Goal: Information Seeking & Learning: Learn about a topic

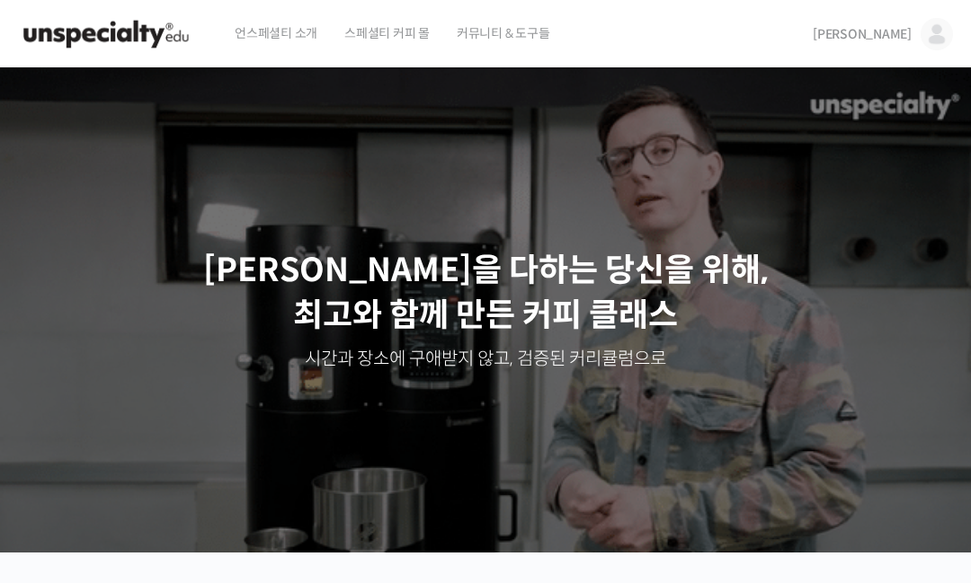
click at [924, 50] on link "[PERSON_NAME]" at bounding box center [882, 34] width 140 height 68
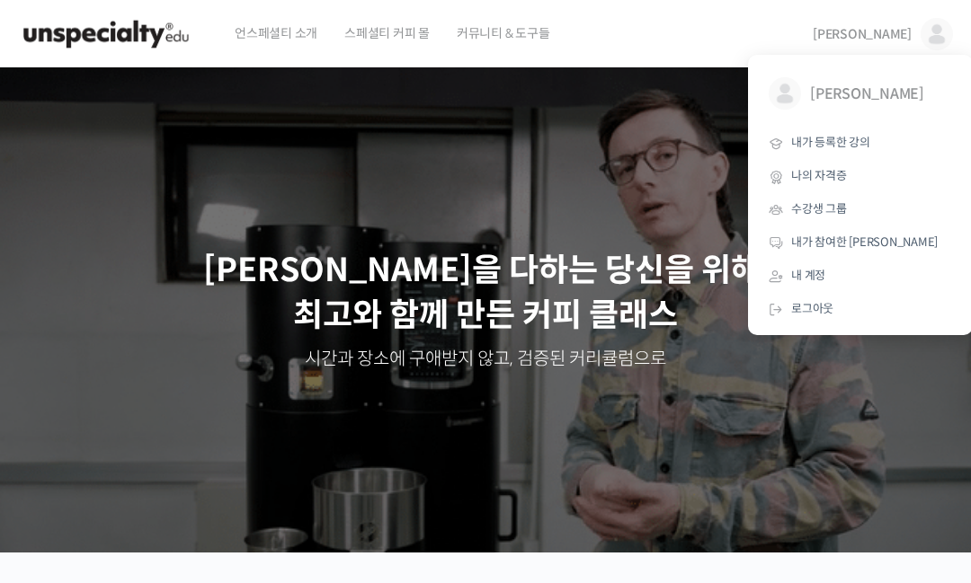
click at [836, 150] on link "내가 등록한 강의" at bounding box center [860, 143] width 210 height 33
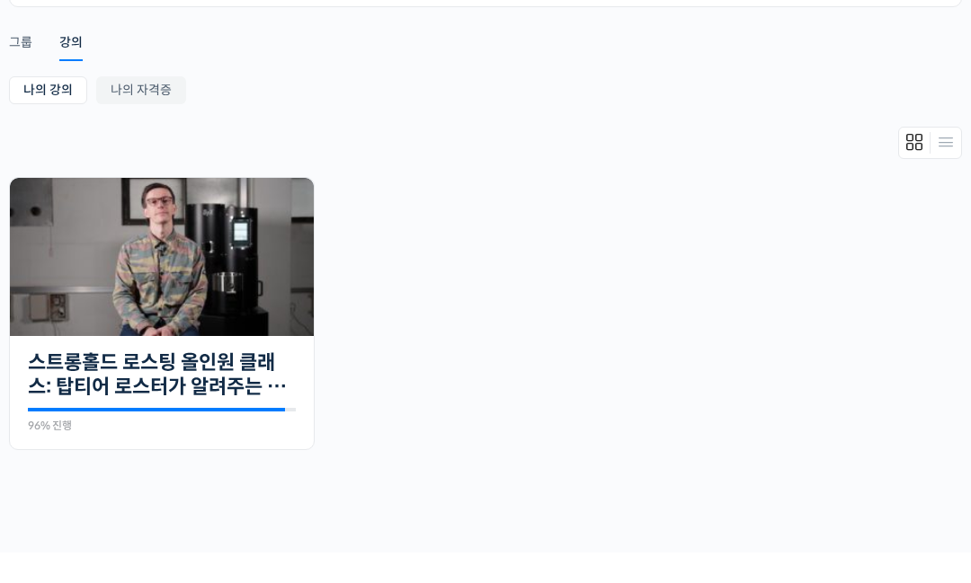
scroll to position [285, 0]
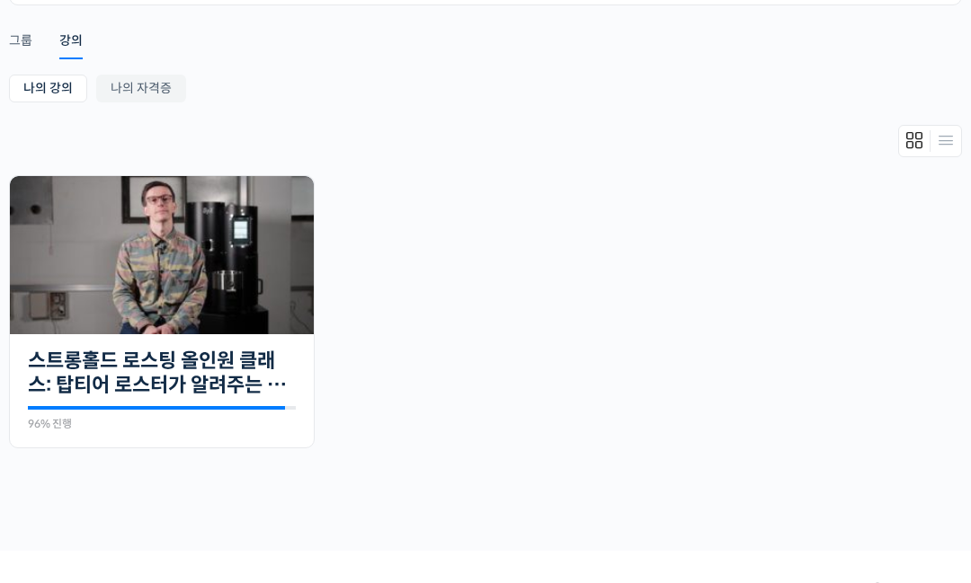
click at [62, 306] on img at bounding box center [162, 255] width 304 height 158
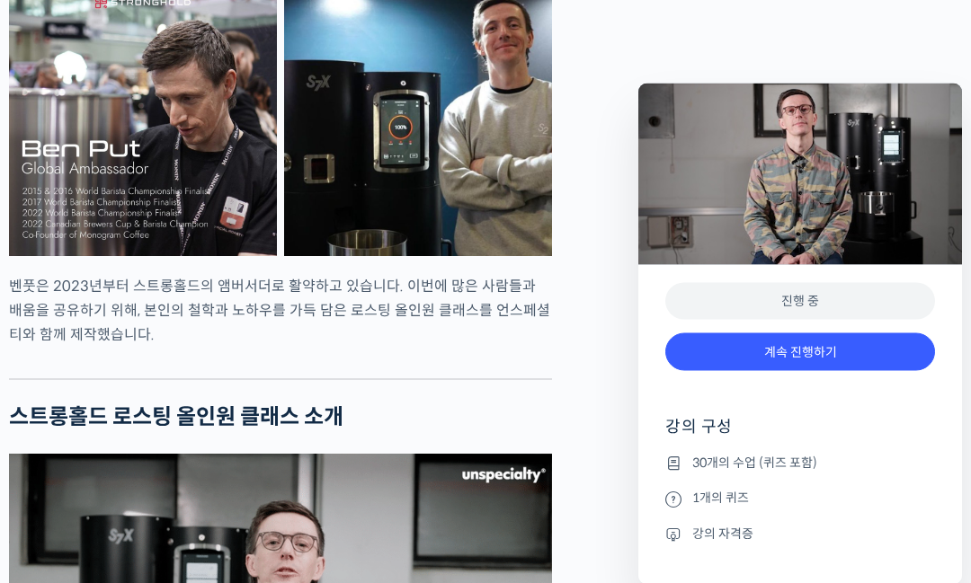
scroll to position [1576, 0]
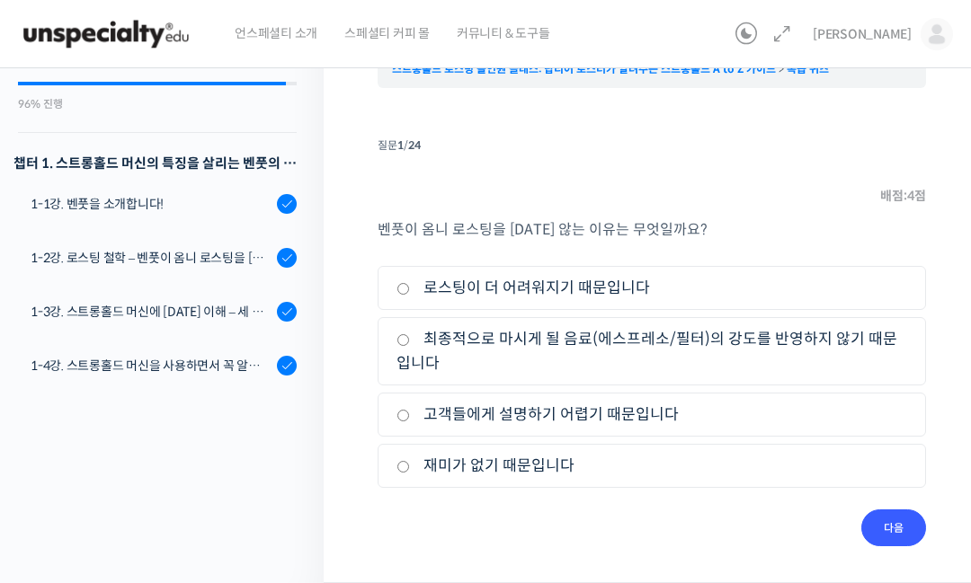
click at [90, 213] on link "1-1강. 벤풋을 소개합니다!" at bounding box center [157, 204] width 333 height 49
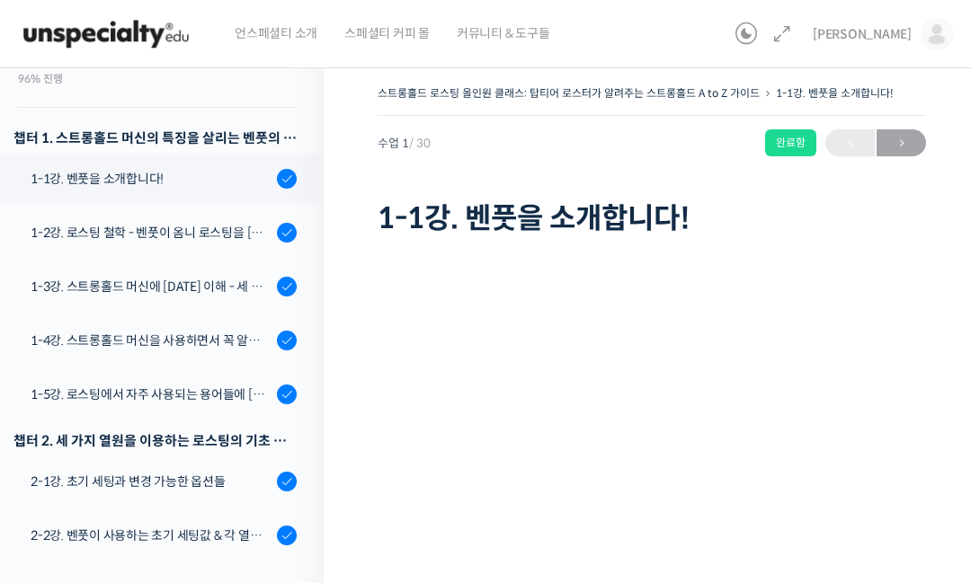
scroll to position [204, 0]
click at [67, 289] on div "1-3강. 스트롱홀드 머신에 [DATE] 이해 - 세 가지 열원이 만들어내는 변화" at bounding box center [151, 287] width 241 height 20
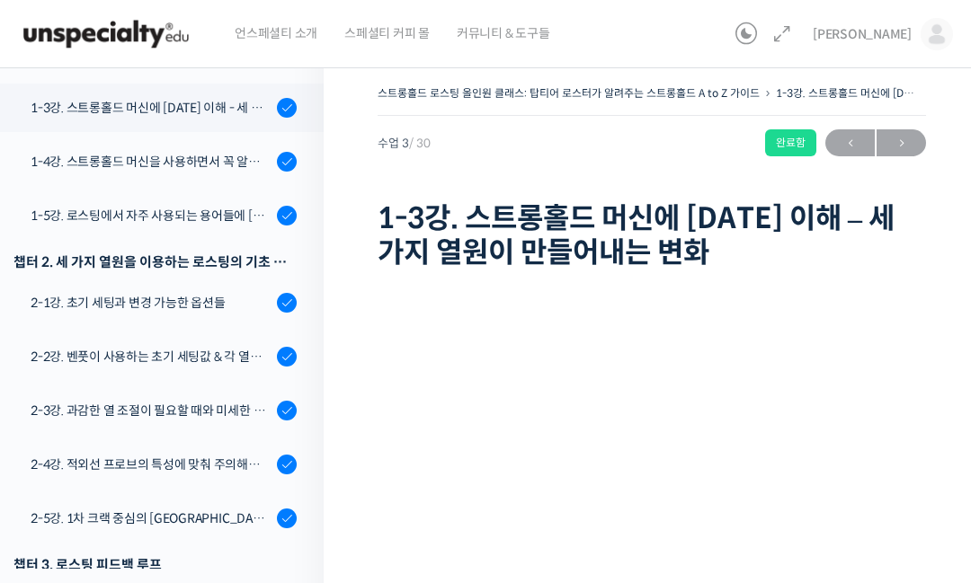
scroll to position [397, 0]
